Goal: Information Seeking & Learning: Learn about a topic

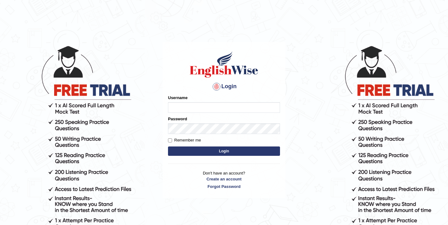
type input "elhamdavoodi"
click at [221, 150] on button "Login" at bounding box center [224, 150] width 112 height 9
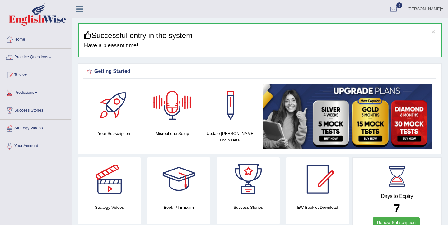
click at [25, 60] on link "Practice Questions" at bounding box center [35, 57] width 71 height 16
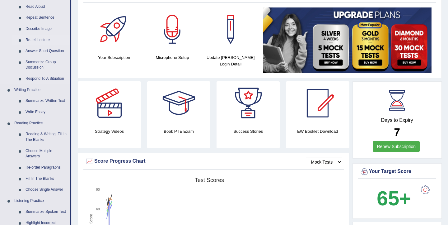
scroll to position [90, 0]
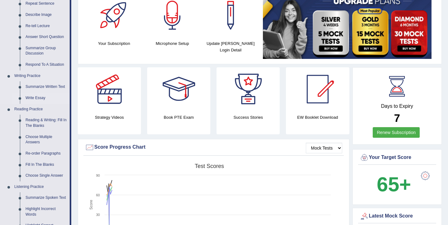
click at [39, 101] on link "Write Essay" at bounding box center [46, 97] width 47 height 11
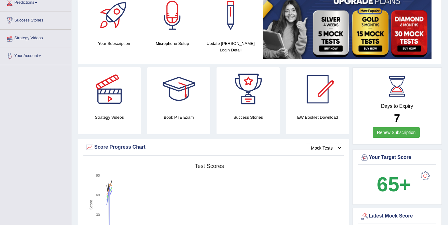
scroll to position [92, 0]
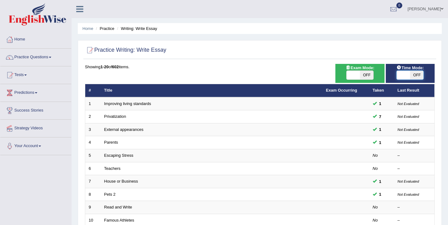
click at [403, 76] on span at bounding box center [403, 75] width 13 height 9
checkbox input "true"
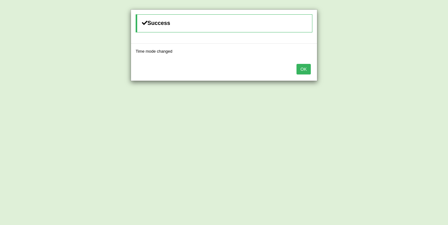
click at [301, 71] on button "OK" at bounding box center [304, 69] width 14 height 11
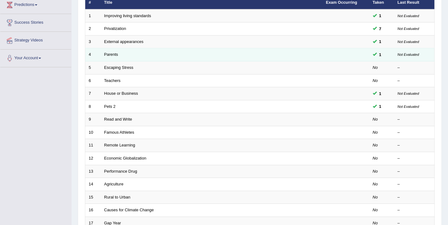
scroll to position [96, 0]
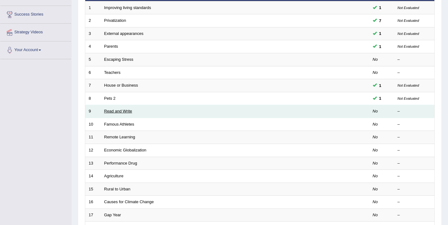
click at [113, 113] on link "Read and Write" at bounding box center [118, 111] width 28 height 5
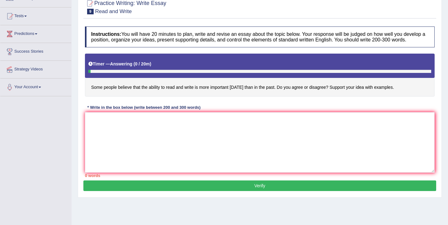
scroll to position [60, 0]
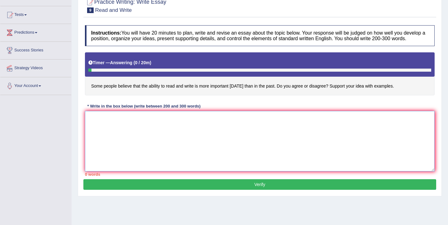
click at [268, 137] on textarea at bounding box center [260, 141] width 350 height 60
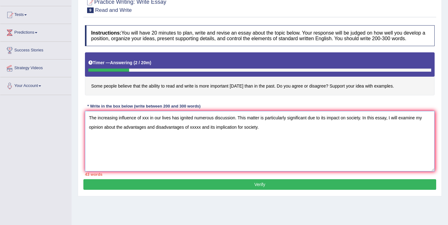
drag, startPoint x: 363, startPoint y: 123, endPoint x: 350, endPoint y: 123, distance: 13.1
click at [350, 123] on textarea "The increasing influence of xxx in our lives has ignited numerous discussion. T…" at bounding box center [260, 141] width 350 height 60
click at [269, 134] on textarea "The increasing influence of xxx in our lives has ignited numerous discussion. T…" at bounding box center [260, 141] width 350 height 60
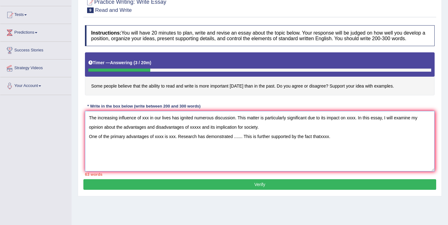
drag, startPoint x: 244, startPoint y: 144, endPoint x: 179, endPoint y: 142, distance: 65.1
click at [179, 142] on textarea "The increasing influence of xxx in our lives has ignited numerous discussion. T…" at bounding box center [260, 141] width 350 height 60
click at [284, 143] on textarea "The increasing influence of xxx in our lives has ignited numerous discussion. T…" at bounding box center [260, 141] width 350 height 60
paste textarea "Research has demonstrated ......."
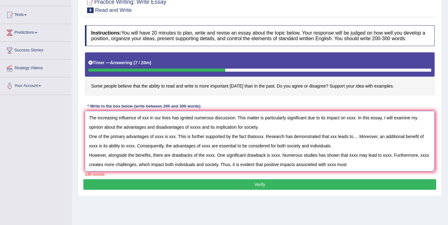
drag, startPoint x: 308, startPoint y: 170, endPoint x: 277, endPoint y: 170, distance: 31.4
click at [277, 170] on textarea "The increasing influence of xxx in our lives has ignited numerous discussion. T…" at bounding box center [260, 141] width 350 height 60
click at [359, 171] on textarea "The increasing influence of xxx in our lives has ignited numerous discussion. T…" at bounding box center [260, 141] width 350 height 60
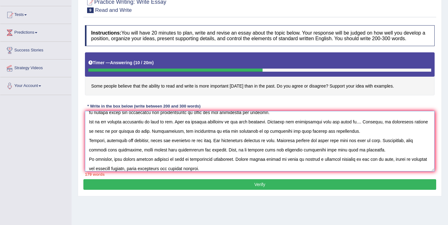
scroll to position [0, 0]
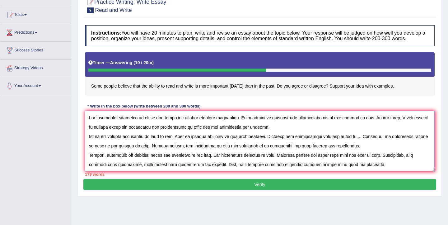
drag, startPoint x: 149, startPoint y: 124, endPoint x: 142, endPoint y: 123, distance: 7.0
click at [142, 123] on textarea at bounding box center [260, 141] width 350 height 60
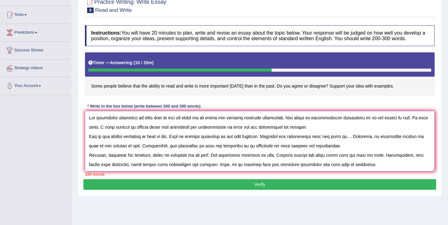
drag, startPoint x: 406, startPoint y: 124, endPoint x: 398, endPoint y: 122, distance: 7.9
click at [398, 122] on textarea at bounding box center [260, 141] width 350 height 60
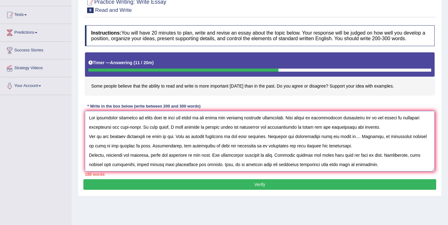
drag, startPoint x: 321, startPoint y: 132, endPoint x: 311, endPoint y: 131, distance: 10.9
click at [311, 131] on textarea at bounding box center [260, 141] width 350 height 60
drag, startPoint x: 165, startPoint y: 143, endPoint x: 156, endPoint y: 141, distance: 9.5
click at [156, 141] on textarea at bounding box center [260, 141] width 350 height 60
drag, startPoint x: 208, startPoint y: 142, endPoint x: 202, endPoint y: 141, distance: 5.9
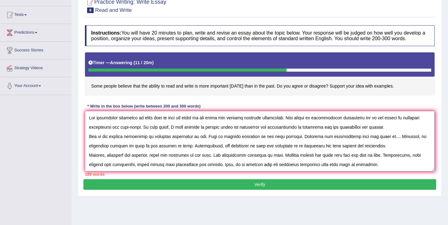
click at [202, 141] on textarea at bounding box center [260, 141] width 350 height 60
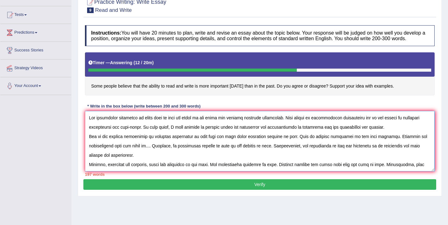
drag, startPoint x: 383, startPoint y: 142, endPoint x: 375, endPoint y: 140, distance: 8.5
click at [375, 140] on textarea at bounding box center [260, 141] width 350 height 60
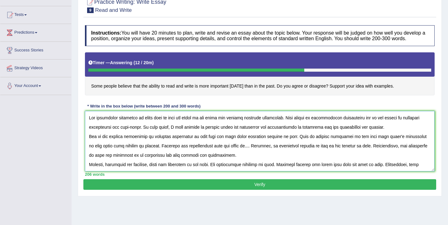
click at [139, 151] on textarea at bounding box center [260, 141] width 350 height 60
click at [147, 152] on textarea at bounding box center [260, 141] width 350 height 60
drag, startPoint x: 222, startPoint y: 152, endPoint x: 215, endPoint y: 150, distance: 7.0
click at [215, 150] on textarea at bounding box center [260, 141] width 350 height 60
drag, startPoint x: 285, startPoint y: 152, endPoint x: 281, endPoint y: 152, distance: 4.5
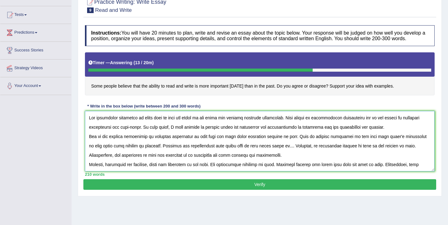
click at [281, 152] on textarea at bounding box center [260, 141] width 350 height 60
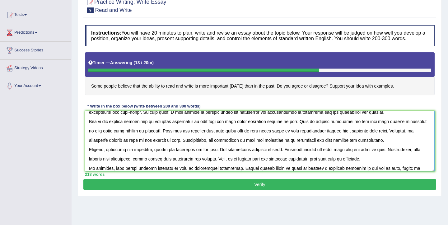
scroll to position [17, 0]
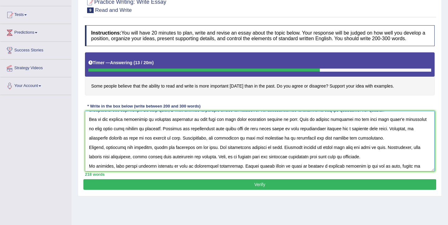
drag, startPoint x: 117, startPoint y: 144, endPoint x: 109, endPoint y: 142, distance: 8.4
click at [109, 142] on textarea at bounding box center [260, 141] width 350 height 60
drag, startPoint x: 184, startPoint y: 144, endPoint x: 176, endPoint y: 143, distance: 8.5
click at [176, 143] on textarea at bounding box center [260, 141] width 350 height 60
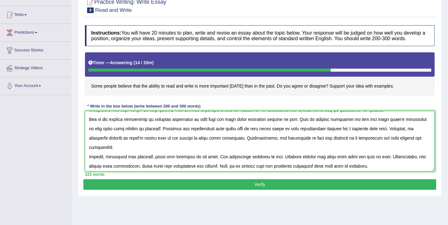
drag, startPoint x: 289, startPoint y: 145, endPoint x: 281, endPoint y: 143, distance: 8.7
click at [281, 143] on textarea at bounding box center [260, 141] width 350 height 60
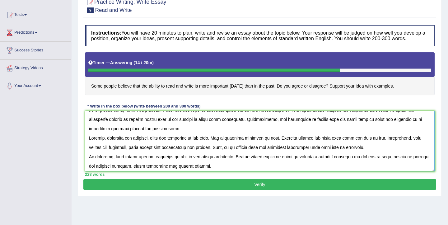
scroll to position [37, 0]
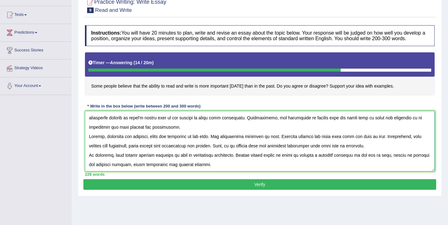
drag, startPoint x: 216, startPoint y: 143, endPoint x: 208, endPoint y: 142, distance: 8.2
click at [208, 142] on textarea at bounding box center [260, 141] width 350 height 60
drag, startPoint x: 292, startPoint y: 142, endPoint x: 284, endPoint y: 140, distance: 8.3
click at [284, 140] on textarea at bounding box center [260, 141] width 350 height 60
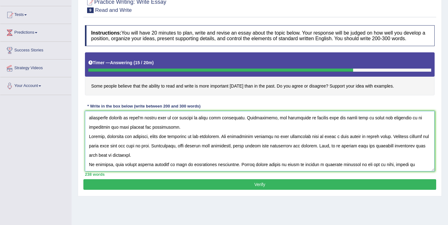
drag, startPoint x: 145, startPoint y: 151, endPoint x: 136, endPoint y: 150, distance: 9.1
click at [136, 150] on textarea at bounding box center [260, 141] width 350 height 60
drag, startPoint x: 190, startPoint y: 152, endPoint x: 167, endPoint y: 149, distance: 22.9
click at [167, 149] on textarea at bounding box center [260, 141] width 350 height 60
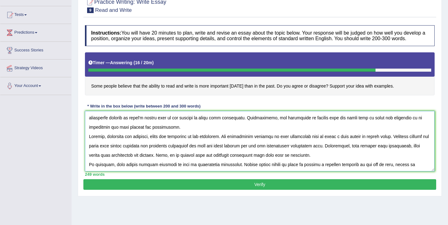
drag, startPoint x: 348, startPoint y: 152, endPoint x: 340, endPoint y: 149, distance: 8.4
click at [340, 149] on textarea at bounding box center [260, 141] width 350 height 60
drag, startPoint x: 376, startPoint y: 151, endPoint x: 368, endPoint y: 150, distance: 7.8
click at [368, 150] on textarea at bounding box center [260, 141] width 350 height 60
drag, startPoint x: 322, startPoint y: 161, endPoint x: 313, endPoint y: 159, distance: 8.9
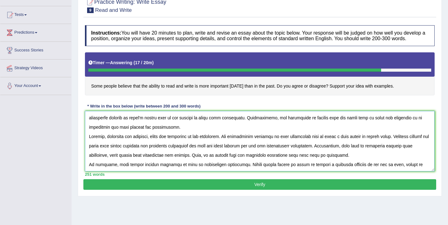
click at [313, 159] on textarea at bounding box center [260, 141] width 350 height 60
drag, startPoint x: 124, startPoint y: 170, endPoint x: 115, endPoint y: 168, distance: 8.6
click at [115, 168] on textarea at bounding box center [260, 141] width 350 height 60
click at [160, 170] on textarea at bounding box center [260, 141] width 350 height 60
click at [171, 168] on textarea at bounding box center [260, 141] width 350 height 60
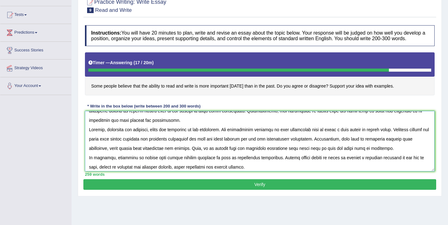
scroll to position [46, 0]
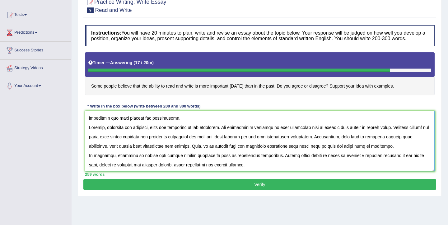
drag, startPoint x: 418, startPoint y: 161, endPoint x: 427, endPoint y: 162, distance: 9.0
click at [427, 162] on textarea at bounding box center [260, 141] width 350 height 60
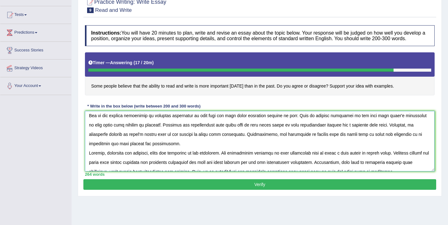
scroll to position [0, 0]
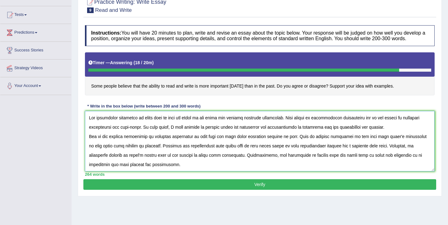
click at [284, 124] on textarea at bounding box center [260, 141] width 350 height 60
drag, startPoint x: 144, startPoint y: 132, endPoint x: 125, endPoint y: 130, distance: 19.1
click at [125, 130] on textarea at bounding box center [260, 141] width 350 height 60
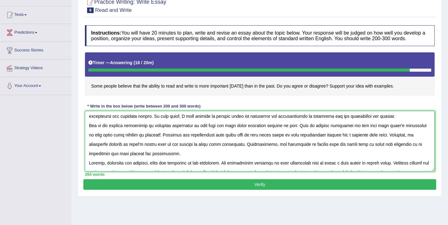
scroll to position [11, 0]
drag, startPoint x: 227, startPoint y: 131, endPoint x: 293, endPoint y: 130, distance: 66.3
click at [293, 130] on textarea at bounding box center [260, 141] width 350 height 60
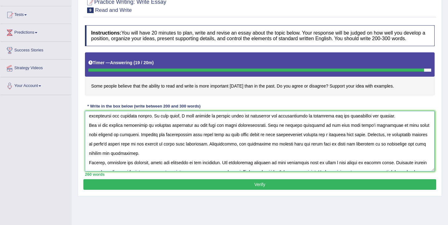
click at [126, 141] on textarea at bounding box center [260, 141] width 350 height 60
type textarea "The increasing influence of being able to read and write in our lives has ignit…"
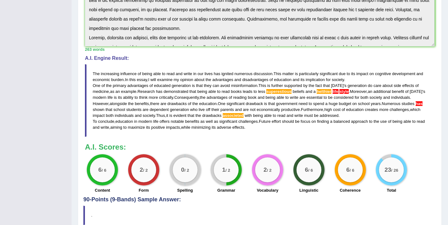
scroll to position [174, 0]
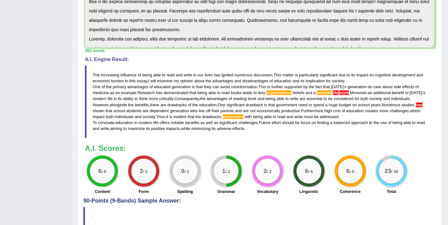
drag, startPoint x: 262, startPoint y: 92, endPoint x: 213, endPoint y: 103, distance: 50.4
click at [213, 103] on blockquote "The increasing influence of being able to read and write in our lives has ignit…" at bounding box center [260, 101] width 350 height 73
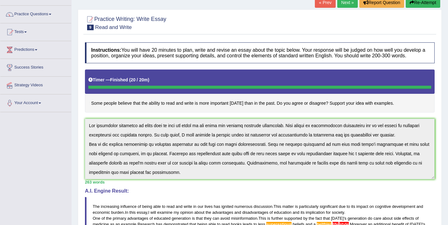
scroll to position [0, 0]
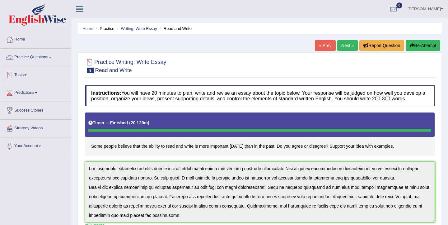
click at [29, 55] on link "Practice Questions" at bounding box center [35, 57] width 71 height 16
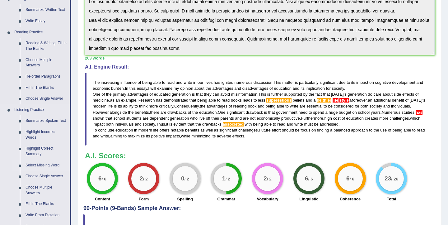
scroll to position [166, 0]
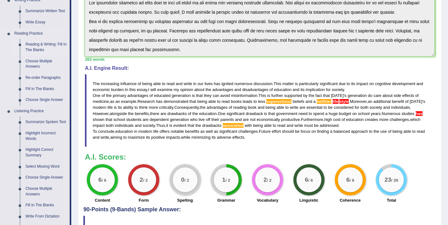
click at [38, 48] on link "Reading & Writing: Fill In The Blanks" at bounding box center [46, 47] width 47 height 16
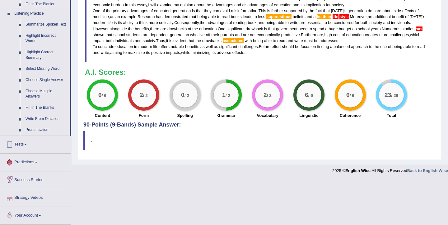
scroll to position [269, 0]
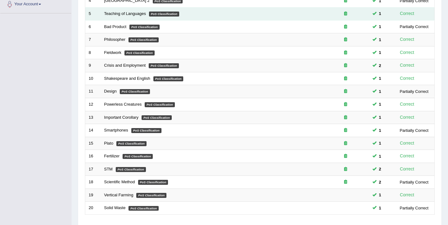
scroll to position [187, 0]
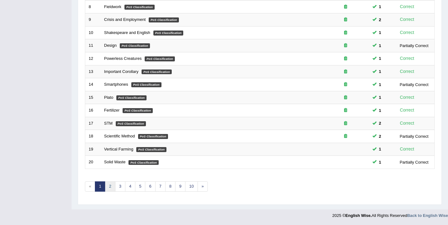
click at [110, 189] on link "2" at bounding box center [110, 186] width 10 height 10
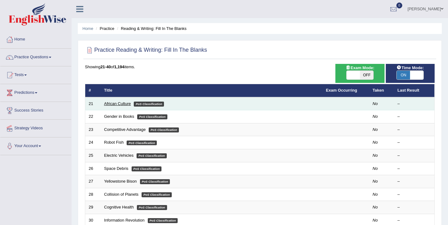
click at [123, 105] on link "African Culture" at bounding box center [117, 103] width 27 height 5
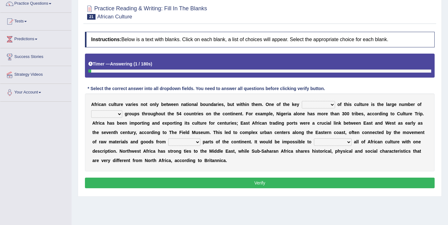
scroll to position [54, 0]
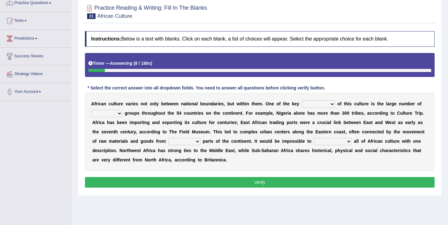
click at [321, 103] on select "conjectures features issues doubts" at bounding box center [318, 103] width 33 height 7
select select "features"
click at [302, 100] on select "conjectures features issues doubts" at bounding box center [318, 103] width 33 height 7
click at [115, 114] on select "ethic ethnic eugenic epic" at bounding box center [106, 113] width 31 height 7
select select "ethnic"
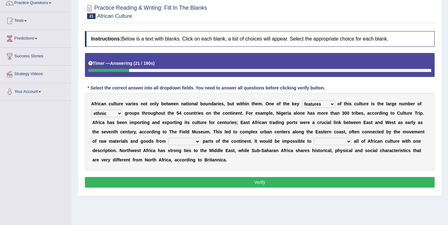
click at [91, 110] on select "ethic ethnic eugenic epic" at bounding box center [106, 113] width 31 height 7
click at [180, 141] on select "forelocked interlocked unlocked landlocked" at bounding box center [184, 141] width 32 height 7
click at [168, 138] on select "forelocked interlocked unlocked landlocked" at bounding box center [184, 141] width 32 height 7
click at [190, 142] on select "forelocked interlocked unlocked landlocked" at bounding box center [184, 141] width 32 height 7
select select "interlocked"
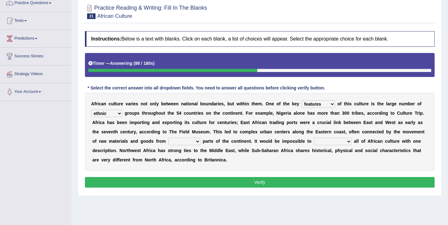
click at [168, 138] on select "forelocked interlocked unlocked landlocked" at bounding box center [184, 141] width 32 height 7
click at [324, 143] on select "characterize conceptualize symbolize synthesize" at bounding box center [333, 141] width 38 height 7
select select "characterize"
click at [314, 138] on select "characterize conceptualize symbolize synthesize" at bounding box center [333, 141] width 38 height 7
click at [286, 180] on button "Verify" at bounding box center [260, 182] width 350 height 11
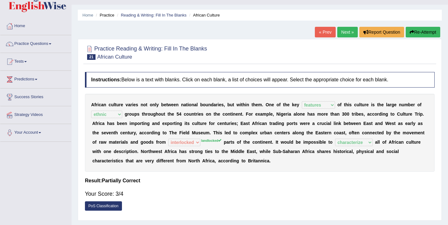
scroll to position [0, 0]
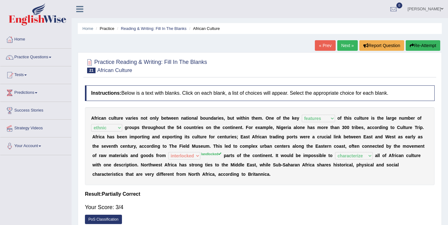
click at [342, 47] on link "Next »" at bounding box center [347, 45] width 21 height 11
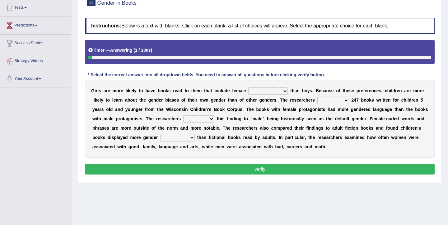
scroll to position [67, 0]
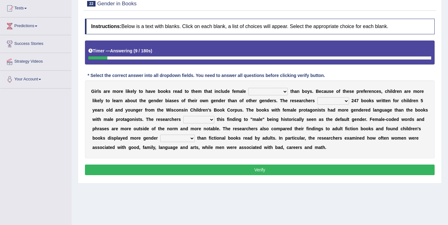
click at [271, 91] on select "protagonists cosmogonists agonists expressionists" at bounding box center [268, 91] width 40 height 7
select select "expressionists"
click at [248, 88] on select "protagonists cosmogonists agonists expressionists" at bounding box center [268, 91] width 40 height 7
click at [325, 101] on select "hydrolyzed paralyzed catalyzed analyzed" at bounding box center [333, 100] width 32 height 7
select select "analyzed"
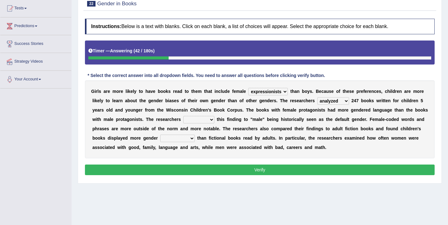
click at [317, 97] on select "hydrolyzed paralyzed catalyzed analyzed" at bounding box center [333, 100] width 32 height 7
click at [267, 91] on select "protagonists cosmogonists agonists expressionists" at bounding box center [268, 91] width 40 height 7
select select "protagonists"
click at [248, 88] on select "protagonists cosmogonists agonists expressionists" at bounding box center [268, 91] width 40 height 7
click at [190, 120] on select "contribute tribute distribute attribute" at bounding box center [198, 119] width 31 height 7
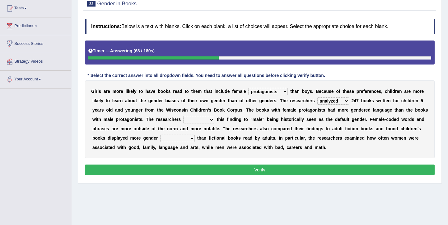
select select "attribute"
click at [183, 116] on select "contribute tribute distribute attribute" at bounding box center [198, 119] width 31 height 7
click at [188, 138] on select "stereotypes teletypes prototypes electrotypes" at bounding box center [177, 137] width 35 height 7
select select "stereotypes"
click at [160, 134] on select "stereotypes teletypes prototypes electrotypes" at bounding box center [177, 137] width 35 height 7
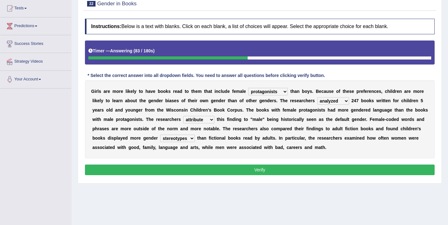
click at [190, 167] on button "Verify" at bounding box center [260, 169] width 350 height 11
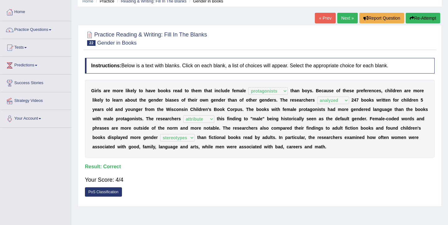
scroll to position [0, 0]
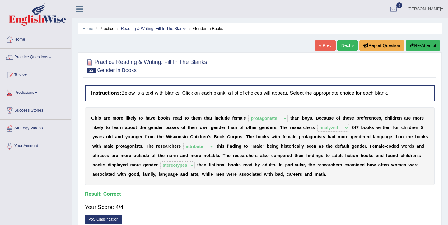
click at [346, 43] on link "Next »" at bounding box center [347, 45] width 21 height 11
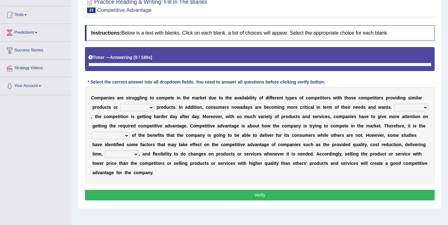
scroll to position [61, 0]
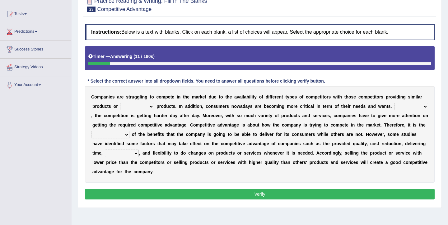
click at [146, 107] on select "constitution restitution substitution institution" at bounding box center [137, 106] width 34 height 7
select select "substitution"
click at [120, 103] on select "constitution restitution substitution institution" at bounding box center [137, 106] width 34 height 7
click at [401, 107] on select "However Instead Additionally Therefore" at bounding box center [411, 106] width 34 height 7
select select "Therefore"
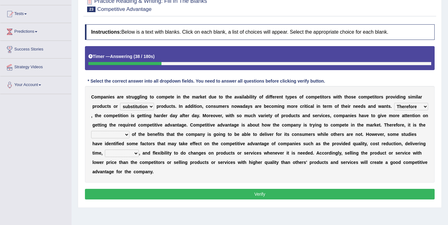
click at [394, 103] on select "However Instead Additionally Therefore" at bounding box center [411, 106] width 34 height 7
click at [126, 134] on select "dissemination ordination determination incarnation" at bounding box center [110, 134] width 38 height 7
select select "determination"
click at [92, 131] on select "dissemination ordination determination incarnation" at bounding box center [110, 134] width 38 height 7
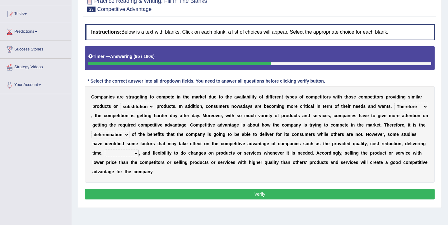
click at [122, 155] on select "captivation aggregation deprivation innovation" at bounding box center [122, 152] width 34 height 7
click at [105, 149] on select "captivation aggregation deprivation innovation" at bounding box center [122, 152] width 34 height 7
click at [122, 155] on select "captivation aggregation deprivation innovation" at bounding box center [122, 152] width 34 height 7
select select "innovation"
click at [105, 149] on select "captivation aggregation deprivation innovation" at bounding box center [122, 152] width 34 height 7
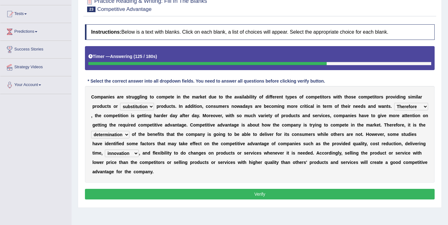
click at [124, 195] on button "Verify" at bounding box center [260, 194] width 350 height 11
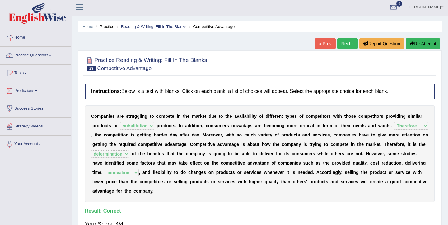
scroll to position [0, 0]
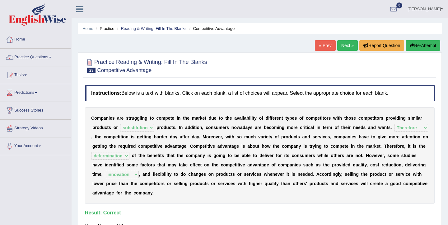
click at [341, 49] on link "Next »" at bounding box center [347, 45] width 21 height 11
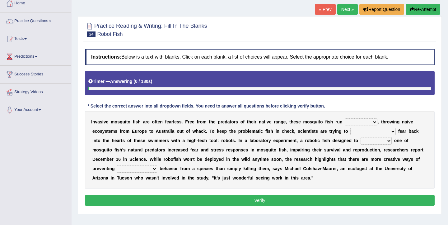
scroll to position [40, 0]
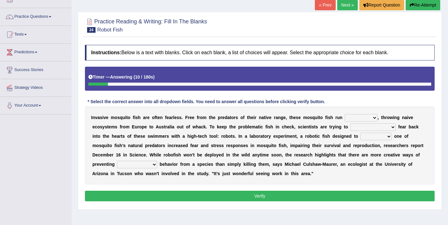
click at [363, 118] on select "occupant flippant rampant concordant" at bounding box center [361, 117] width 33 height 7
select select "flippant"
click at [345, 114] on select "occupant flippant rampant concordant" at bounding box center [361, 117] width 33 height 7
click at [350, 127] on b at bounding box center [349, 126] width 2 height 5
click at [357, 126] on select "accept spike strike drake" at bounding box center [372, 126] width 45 height 7
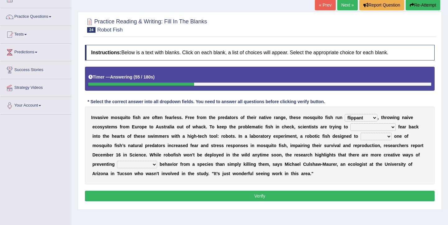
select select "strike"
click at [350, 123] on select "accept spike strike drake" at bounding box center [372, 126] width 45 height 7
click at [361, 138] on select "bequest mimic battle conquest" at bounding box center [376, 136] width 31 height 7
select select "mimic"
click at [361, 133] on select "bequest mimic battle conquest" at bounding box center [376, 136] width 31 height 7
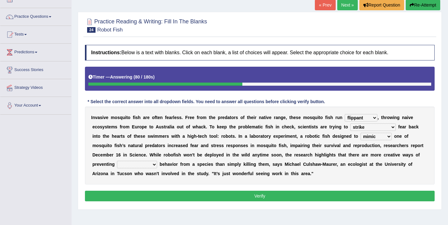
click at [127, 165] on select "unprivileged unprecedented uncharted unwanted" at bounding box center [137, 164] width 40 height 7
select select "unwanted"
click at [117, 161] on select "unprivileged unprecedented uncharted unwanted" at bounding box center [137, 164] width 40 height 7
click at [112, 194] on button "Verify" at bounding box center [260, 195] width 350 height 11
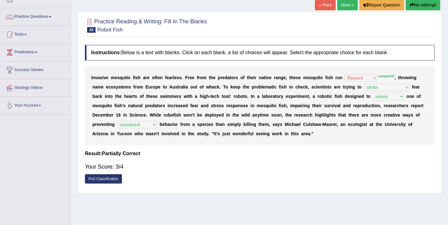
click at [345, 5] on link "Next »" at bounding box center [347, 5] width 21 height 11
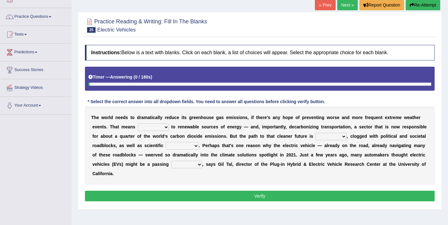
scroll to position [45, 0]
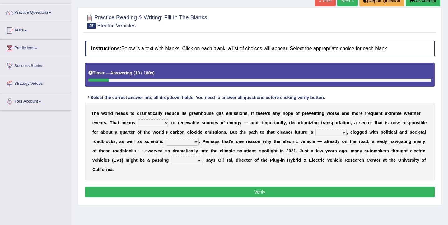
click at [149, 125] on select "grafting drafting crafting shifting" at bounding box center [153, 122] width 31 height 7
select select "shifting"
click at [138, 119] on select "grafting drafting crafting shifting" at bounding box center [153, 122] width 31 height 7
click at [319, 134] on select "daunting daunted daunt dauntless" at bounding box center [331, 132] width 31 height 7
select select "daunting"
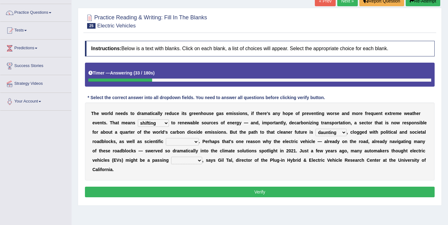
click at [316, 129] on select "daunting daunted daunt dauntless" at bounding box center [331, 132] width 31 height 7
click at [180, 142] on select "spectacles obstacles tentacles receptacles" at bounding box center [182, 141] width 33 height 7
select select "obstacles"
click at [166, 138] on select "spectacles obstacles tentacles receptacles" at bounding box center [182, 141] width 33 height 7
click at [181, 160] on select "fad gad tad lad" at bounding box center [186, 160] width 31 height 7
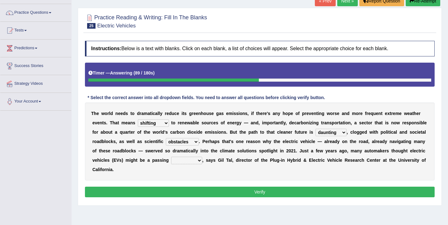
select select "tad"
click at [171, 157] on select "fad gad tad lad" at bounding box center [186, 160] width 31 height 7
click at [178, 190] on button "Verify" at bounding box center [260, 191] width 350 height 11
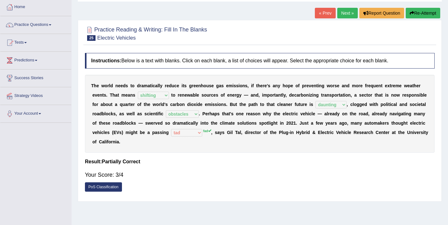
scroll to position [32, 0]
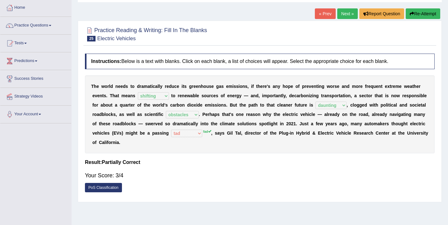
click at [348, 12] on link "Next »" at bounding box center [347, 13] width 21 height 11
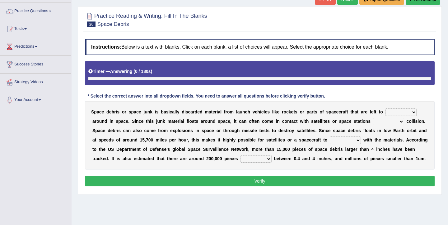
scroll to position [51, 0]
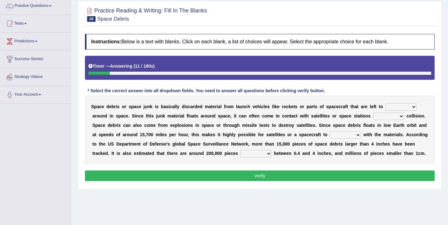
click at [400, 106] on select "twist center roam loll" at bounding box center [401, 106] width 31 height 7
click at [392, 108] on select "twist center roam loll" at bounding box center [401, 106] width 31 height 7
select select "roam"
click at [386, 103] on select "twist center roam loll" at bounding box center [401, 106] width 31 height 7
click at [378, 117] on select "risks risk risked risking" at bounding box center [388, 115] width 31 height 7
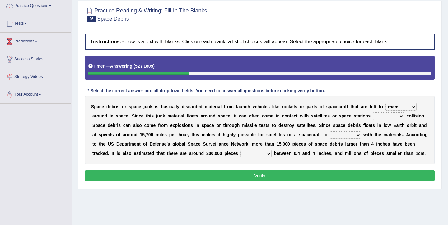
click at [373, 112] on select "risks risk risked risking" at bounding box center [388, 115] width 31 height 7
click at [381, 118] on select "risks risk risked risking" at bounding box center [388, 115] width 31 height 7
select select "risked"
click at [373, 112] on select "risks risk risked risking" at bounding box center [388, 115] width 31 height 7
click at [350, 136] on select "collect collate collide collocate" at bounding box center [345, 134] width 31 height 7
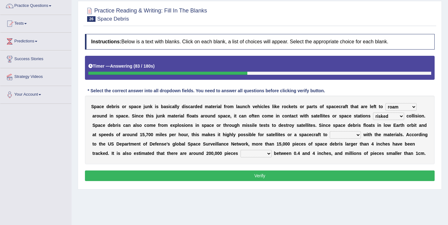
select select "collide"
click at [330, 131] on select "collect collate collide collocate" at bounding box center [345, 134] width 31 height 7
click at [247, 155] on select "sized sizing size sizes" at bounding box center [256, 153] width 31 height 7
select select "sized"
click at [241, 150] on select "sized sizing size sizes" at bounding box center [256, 153] width 31 height 7
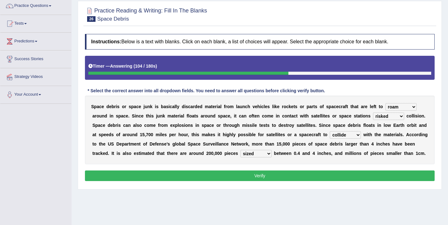
click at [244, 177] on button "Verify" at bounding box center [260, 175] width 350 height 11
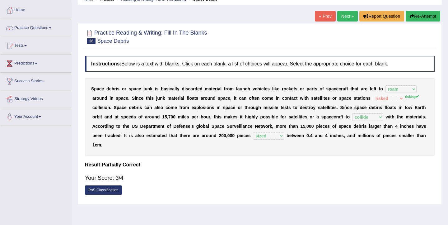
scroll to position [0, 0]
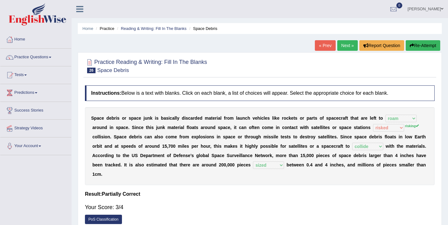
click at [341, 45] on link "Next »" at bounding box center [347, 45] width 21 height 11
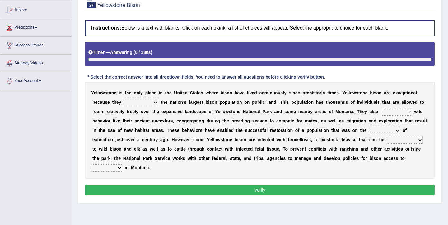
scroll to position [67, 0]
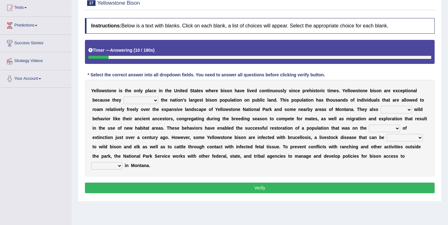
click at [147, 100] on select "congregate comprise consist compromise" at bounding box center [141, 99] width 35 height 7
click at [124, 96] on select "congregate comprise consist compromise" at bounding box center [141, 99] width 35 height 7
click at [141, 101] on select "congregate comprise consist compromise" at bounding box center [141, 99] width 35 height 7
select select "congregate"
click at [124, 96] on select "congregate comprise consist compromise" at bounding box center [141, 99] width 35 height 7
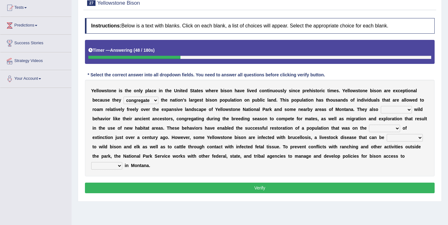
click at [386, 109] on select "exhibit disregard resist encourage" at bounding box center [396, 109] width 31 height 7
select select "exhibit"
click at [381, 106] on select "exhibit disregard resist encourage" at bounding box center [396, 109] width 31 height 7
click at [378, 130] on select "brine brink danger brindle" at bounding box center [384, 127] width 31 height 7
select select "danger"
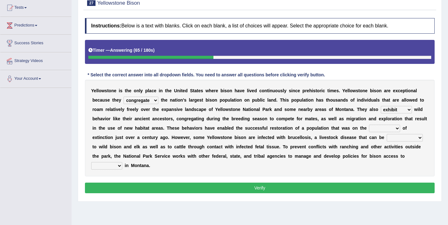
click at [369, 124] on select "brine brink danger brindle" at bounding box center [384, 127] width 31 height 7
click at [406, 139] on select "transplanted transported transgressed transmitted" at bounding box center [405, 137] width 36 height 7
select select "transmitted"
click at [387, 134] on select "transplanted transported transgressed transmitted" at bounding box center [405, 137] width 36 height 7
click at [118, 167] on select "habitat habitat habitant food" at bounding box center [106, 165] width 31 height 7
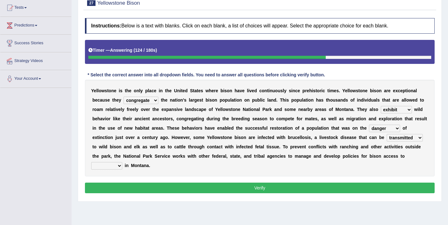
select select "habitant"
click at [91, 162] on select "habitat habitat habitant food" at bounding box center [106, 165] width 31 height 7
click at [112, 187] on button "Verify" at bounding box center [260, 187] width 350 height 11
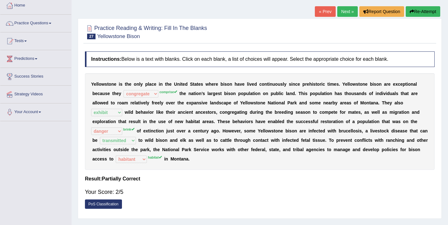
scroll to position [34, 0]
click at [341, 13] on link "Next »" at bounding box center [347, 12] width 21 height 11
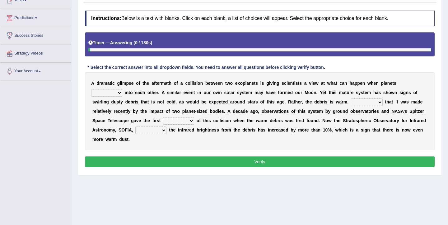
scroll to position [78, 0]
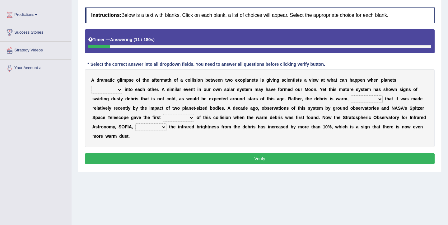
click at [114, 88] on select "crash explore roam implode" at bounding box center [106, 89] width 31 height 7
select select "crash"
click at [91, 86] on select "crash explore roam implode" at bounding box center [106, 89] width 31 height 7
click at [354, 99] on select "reinforcing sentencing forging conducing" at bounding box center [367, 98] width 32 height 7
select select "conducing"
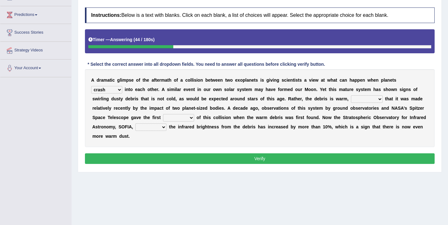
click at [351, 95] on select "reinforcing sentencing forging conducing" at bounding box center [367, 98] width 32 height 7
click at [182, 117] on select "pints faints hints taints" at bounding box center [178, 117] width 31 height 7
select select "hints"
click at [163, 114] on select "pints faints hints taints" at bounding box center [178, 117] width 31 height 7
click at [160, 126] on select "concealed revealed repealed unsealed" at bounding box center [150, 126] width 31 height 7
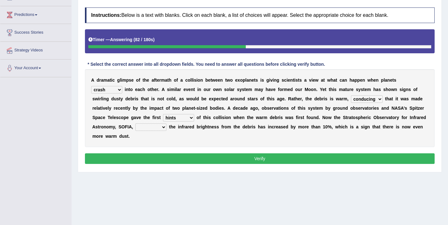
select select "revealed"
click at [135, 123] on select "concealed revealed repealed unsealed" at bounding box center [150, 126] width 31 height 7
click at [156, 157] on button "Verify" at bounding box center [260, 158] width 350 height 11
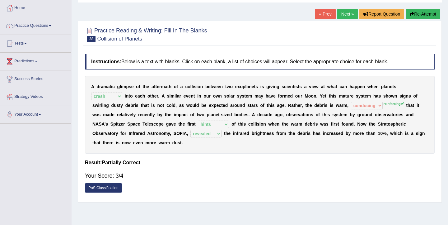
scroll to position [30, 0]
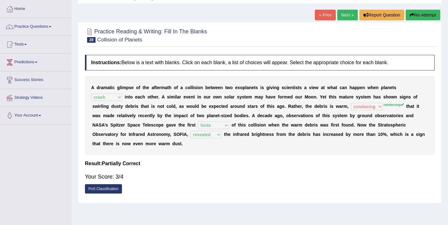
click at [339, 15] on link "Next »" at bounding box center [347, 15] width 21 height 11
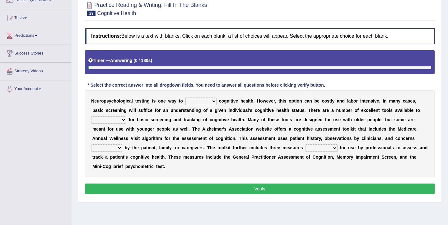
scroll to position [60, 0]
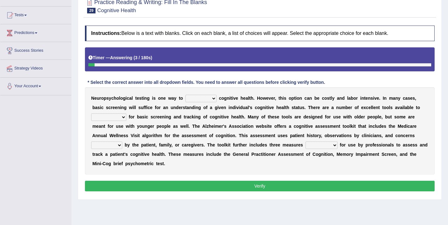
click at [200, 96] on select "obsess assess possess access" at bounding box center [200, 98] width 31 height 7
select select "assess"
click at [185, 95] on select "obsess assess possess access" at bounding box center [200, 98] width 31 height 7
click at [121, 116] on select "stationers practitioners petitioners questioners" at bounding box center [108, 116] width 35 height 7
select select "practitioners"
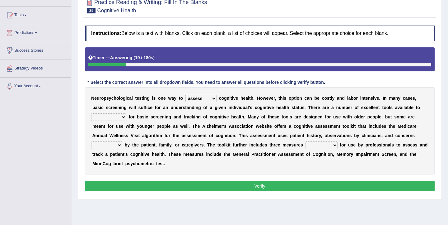
click at [91, 113] on select "stationers practitioners petitioners questioners" at bounding box center [108, 116] width 35 height 7
click at [115, 146] on select "raised rising arising praised" at bounding box center [106, 144] width 31 height 7
select select "raised"
click at [91, 141] on select "raised rising arising praised" at bounding box center [106, 144] width 31 height 7
click at [314, 144] on select "validated intimidated dilapidated antedated" at bounding box center [322, 144] width 32 height 7
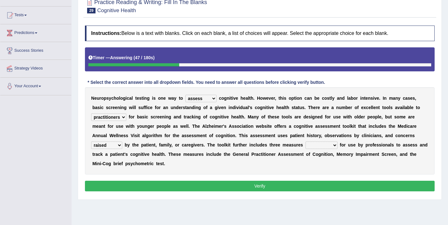
select select "validated"
click at [306, 141] on select "validated intimidated dilapidated antedated" at bounding box center [322, 144] width 32 height 7
click at [278, 186] on button "Verify" at bounding box center [260, 186] width 350 height 11
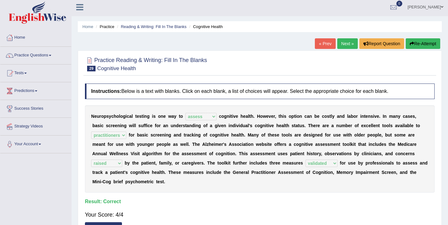
scroll to position [0, 0]
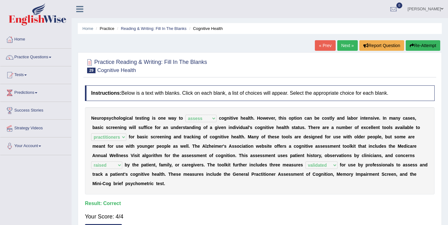
click at [340, 48] on link "Next »" at bounding box center [347, 45] width 21 height 11
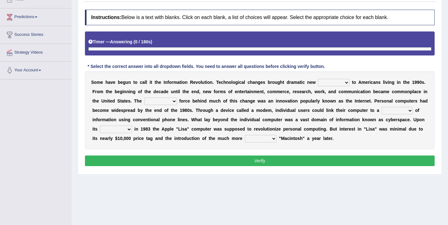
scroll to position [77, 0]
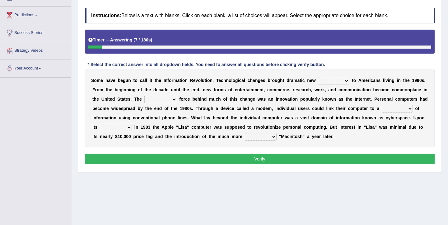
click at [331, 80] on select "challenges puzzles options confusion" at bounding box center [333, 80] width 31 height 7
select select "options"
click at [318, 77] on select "challenges puzzles options confusion" at bounding box center [333, 80] width 31 height 7
click at [174, 99] on select "unremitting uninspiring driving insinuating" at bounding box center [160, 99] width 33 height 7
select select "driving"
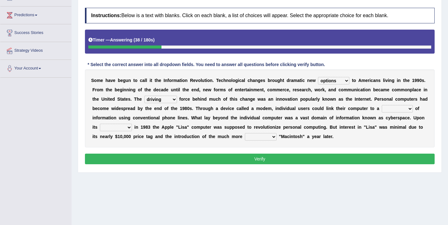
click at [151, 96] on select "unremitting uninspiring driving insinuating" at bounding box center [160, 99] width 33 height 7
click at [406, 110] on select "magnitude bulk wealth volume" at bounding box center [397, 108] width 31 height 7
select select "wealth"
click at [392, 105] on select "magnitude bulk wealth volume" at bounding box center [397, 108] width 31 height 7
click at [132, 128] on select "relief release publication emission" at bounding box center [116, 127] width 32 height 7
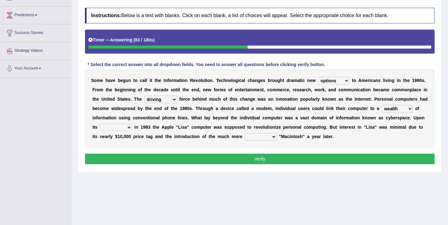
select select "release"
click at [113, 124] on select "relief release publication emission" at bounding box center [116, 127] width 32 height 7
click at [273, 136] on select "convenient affordable advanced formidable" at bounding box center [261, 136] width 32 height 7
select select "affordable"
click at [261, 133] on select "convenient affordable advanced formidable" at bounding box center [261, 136] width 32 height 7
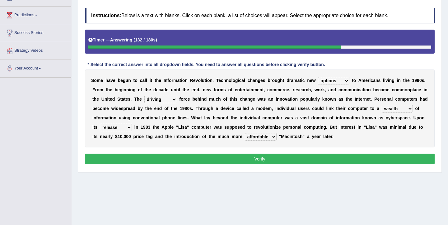
click at [270, 158] on button "Verify" at bounding box center [260, 158] width 350 height 11
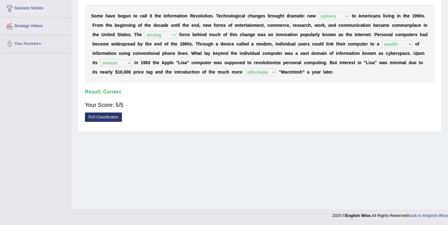
scroll to position [0, 0]
